Goal: Information Seeking & Learning: Learn about a topic

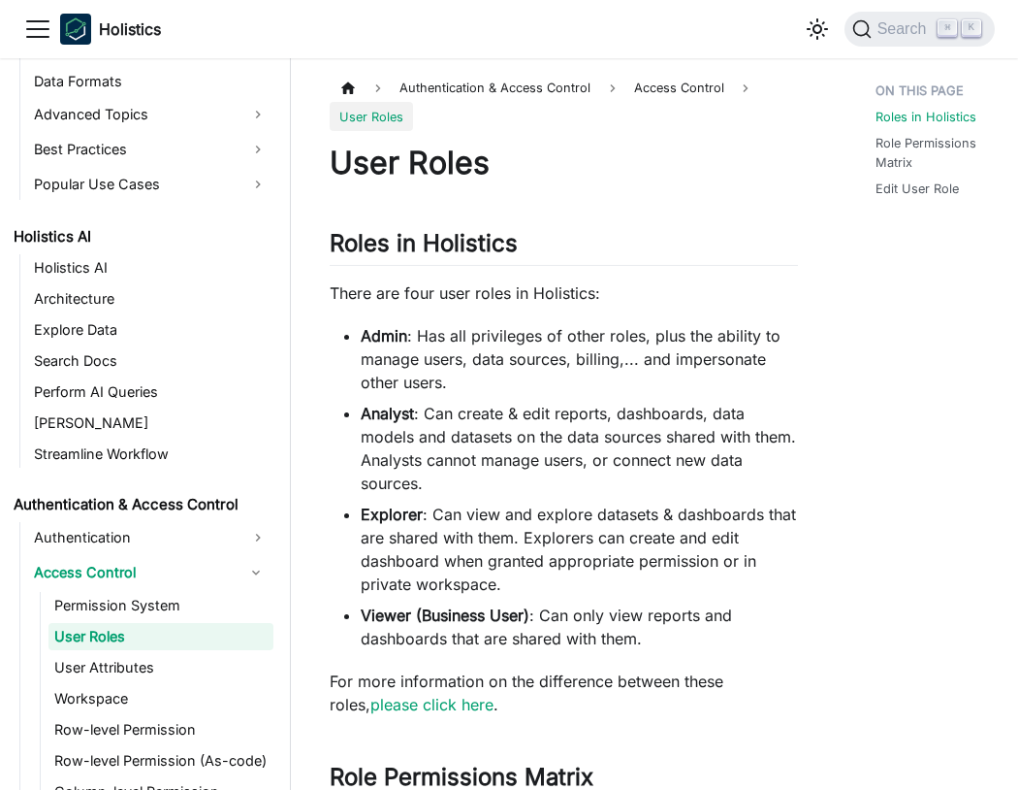
scroll to position [843, 0]
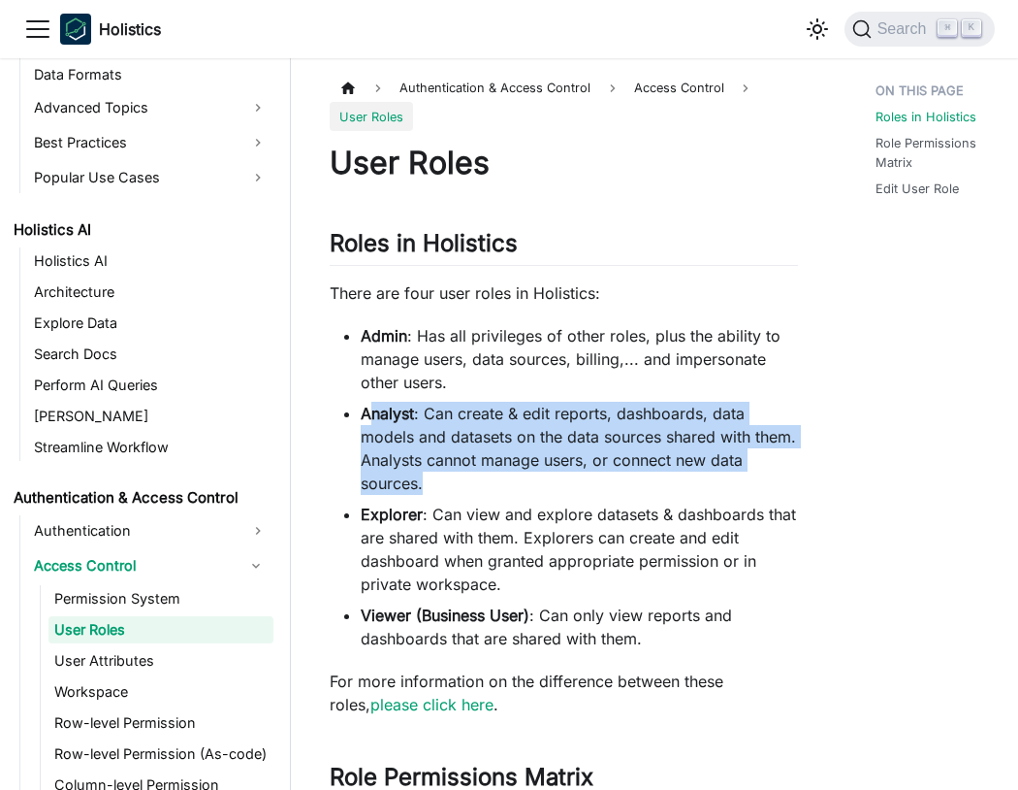
drag, startPoint x: 374, startPoint y: 408, endPoint x: 428, endPoint y: 483, distance: 91.8
click at [428, 483] on li "Analyst : Can create & edit reports, dashboards, data models and datasets on th…" at bounding box center [579, 448] width 437 height 93
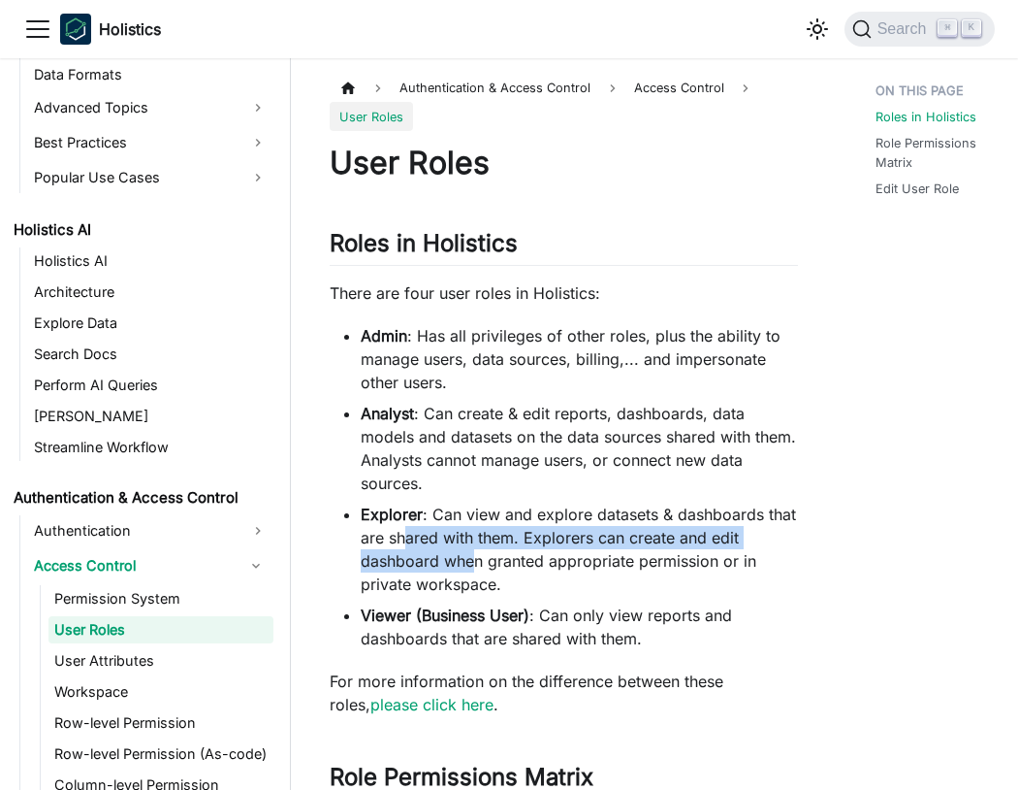
drag, startPoint x: 478, startPoint y: 550, endPoint x: 407, endPoint y: 527, distance: 74.5
click at [407, 527] on li "Explorer : Can view and explore datasets & dashboards that are shared with them…" at bounding box center [579, 548] width 437 height 93
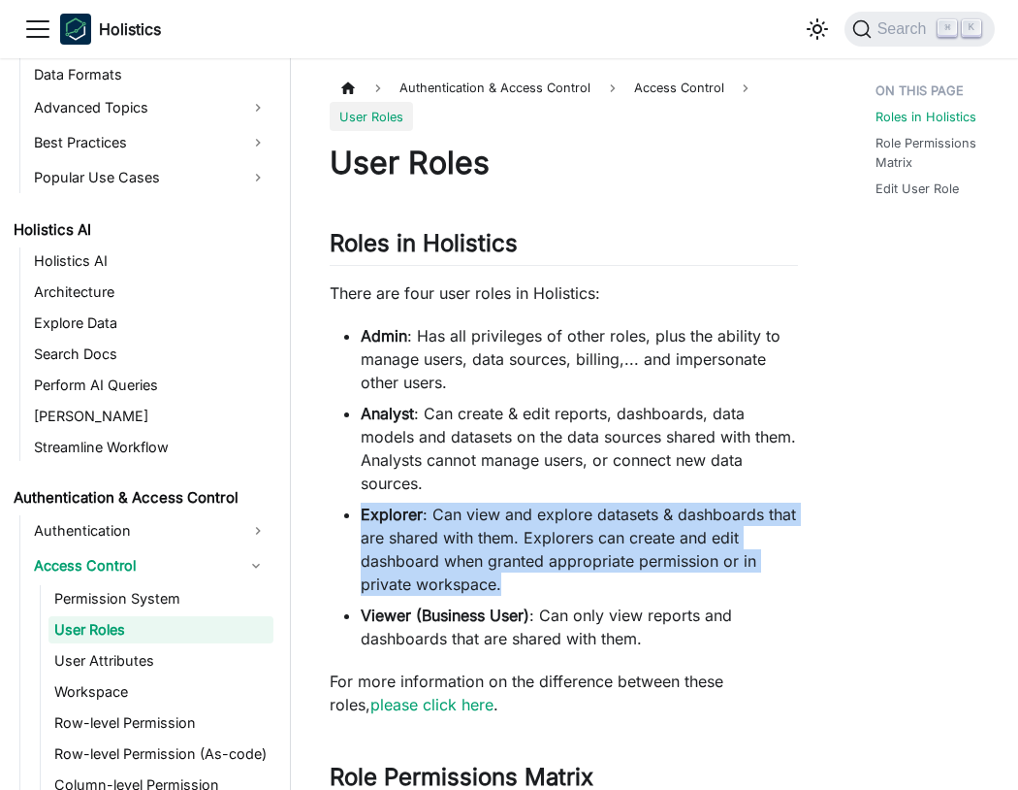
drag, startPoint x: 510, startPoint y: 580, endPoint x: 361, endPoint y: 518, distance: 161.8
click at [361, 518] on li "Explorer : Can view and explore datasets & dashboards that are shared with them…" at bounding box center [579, 548] width 437 height 93
click at [525, 589] on li "Explorer : Can view and explore datasets & dashboards that are shared with them…" at bounding box center [579, 548] width 437 height 93
drag, startPoint x: 724, startPoint y: 565, endPoint x: 355, endPoint y: 521, distance: 371.3
click at [355, 521] on ul "Admin : Has all privileges of other roles, plus the ability to manage users, da…" at bounding box center [564, 487] width 468 height 326
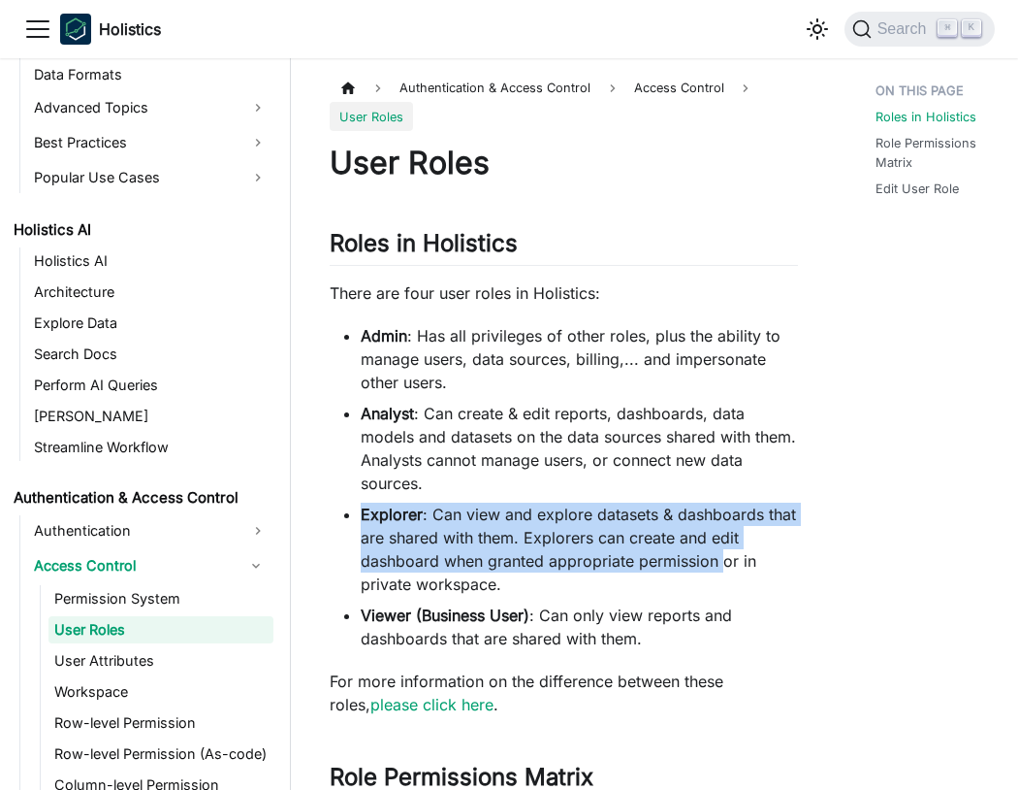
click at [565, 558] on li "Explorer : Can view and explore datasets & dashboards that are shared with them…" at bounding box center [579, 548] width 437 height 93
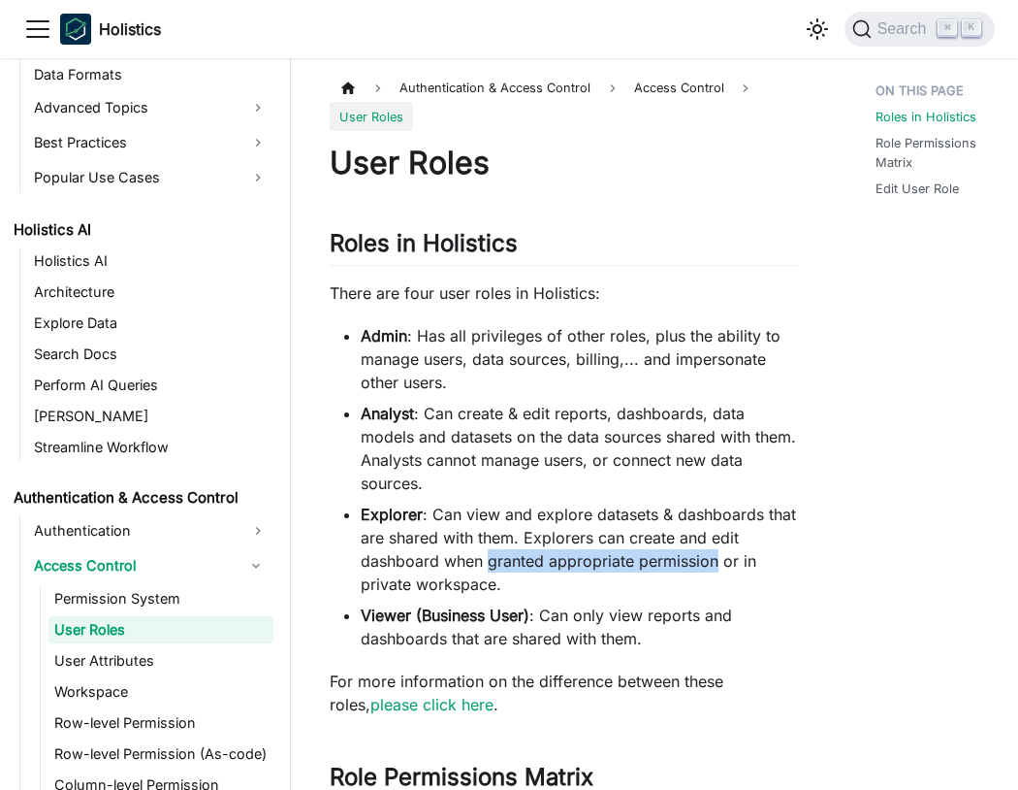
drag, startPoint x: 699, startPoint y: 564, endPoint x: 487, endPoint y: 558, distance: 212.5
click at [487, 558] on li "Explorer : Can view and explore datasets & dashboards that are shared with them…" at bounding box center [579, 548] width 437 height 93
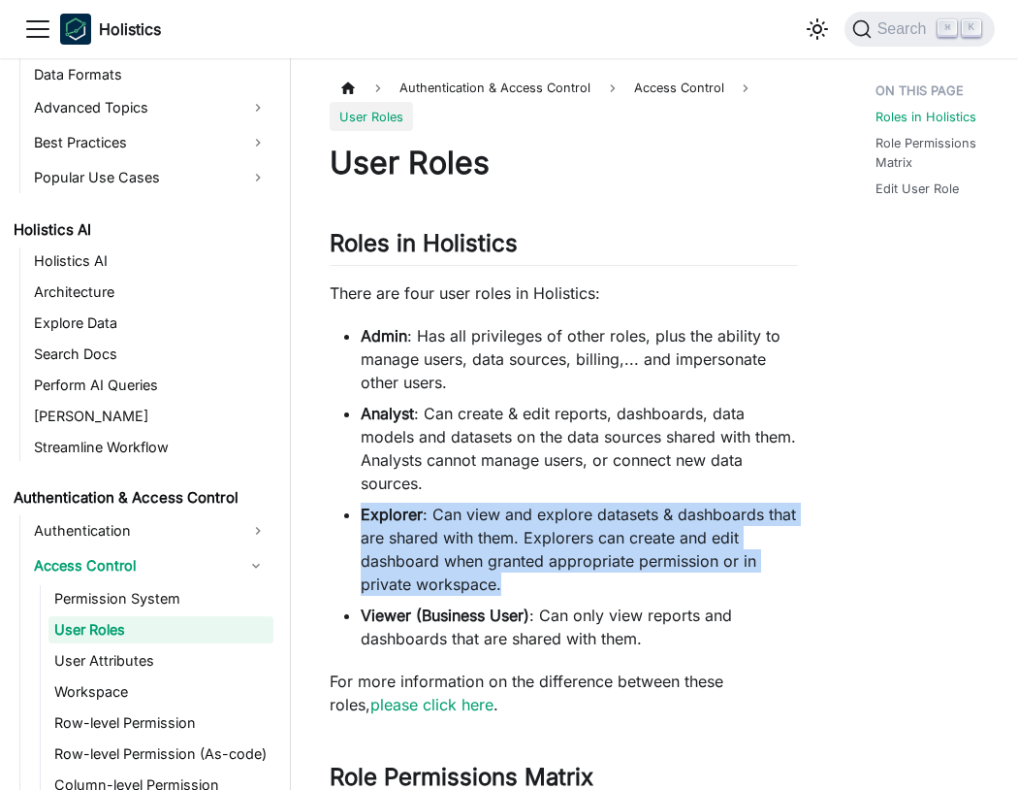
drag, startPoint x: 504, startPoint y: 589, endPoint x: 360, endPoint y: 521, distance: 159.7
click at [360, 521] on ul "Admin : Has all privileges of other roles, plus the ability to manage users, da…" at bounding box center [564, 487] width 468 height 326
click at [505, 589] on li "Explorer : Can view and explore datasets & dashboards that are shared with them…" at bounding box center [579, 548] width 437 height 93
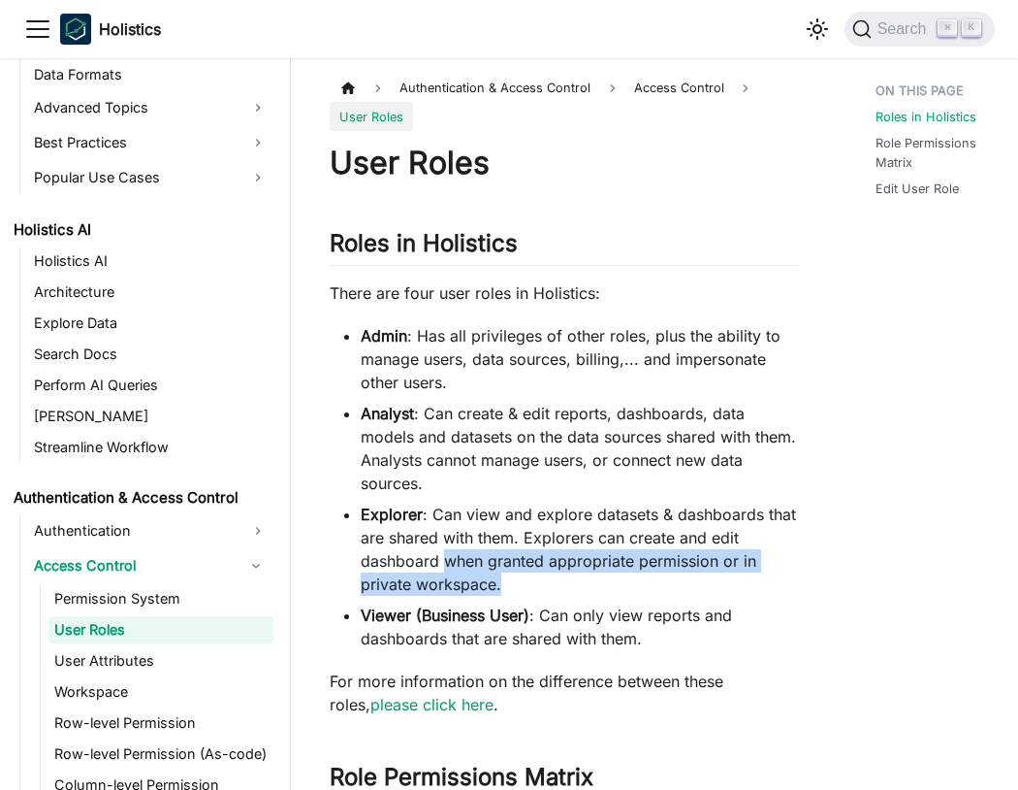
drag, startPoint x: 505, startPoint y: 589, endPoint x: 478, endPoint y: 552, distance: 45.8
click at [478, 552] on li "Explorer : Can view and explore datasets & dashboards that are shared with them…" at bounding box center [579, 548] width 437 height 93
